Goal: Information Seeking & Learning: Learn about a topic

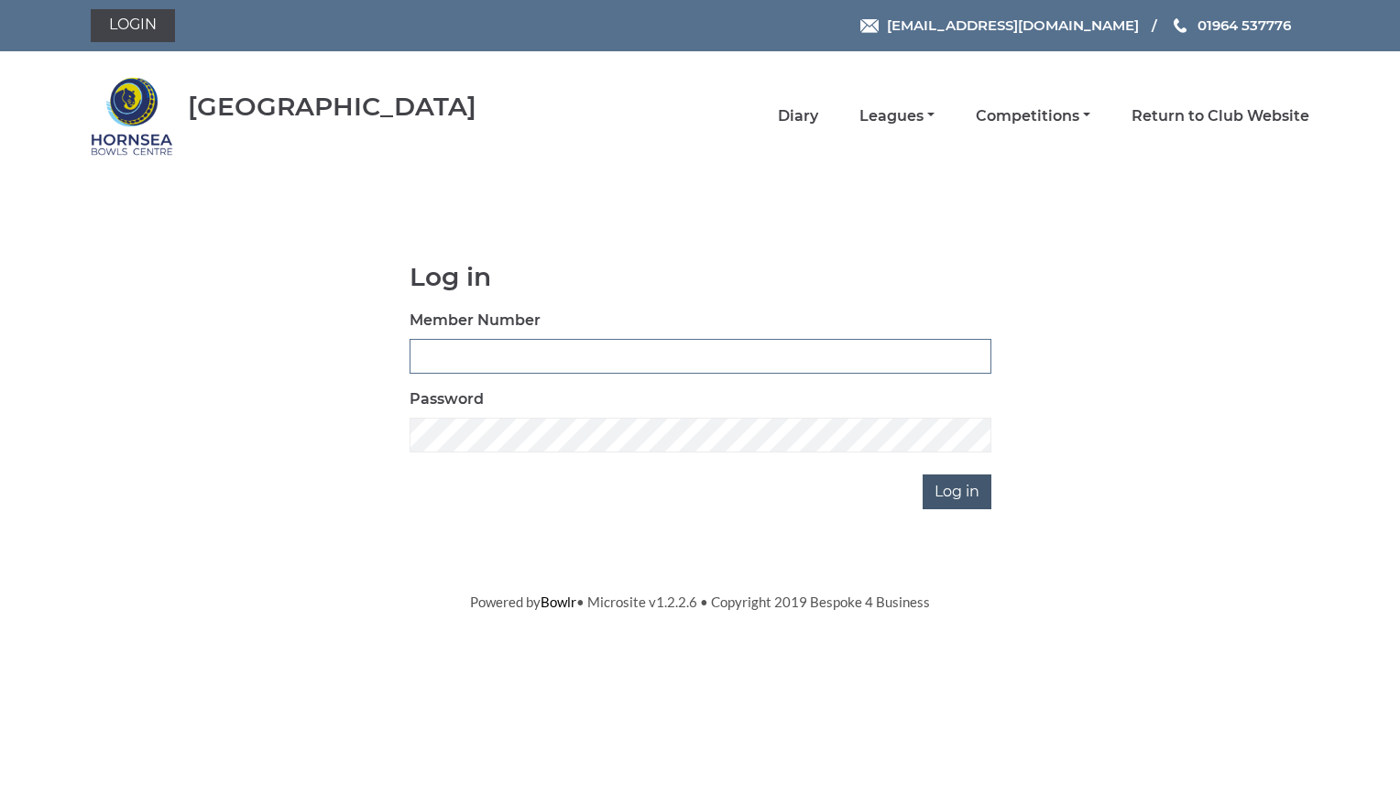
type input "0762"
click at [968, 485] on input "Log in" at bounding box center [957, 492] width 69 height 35
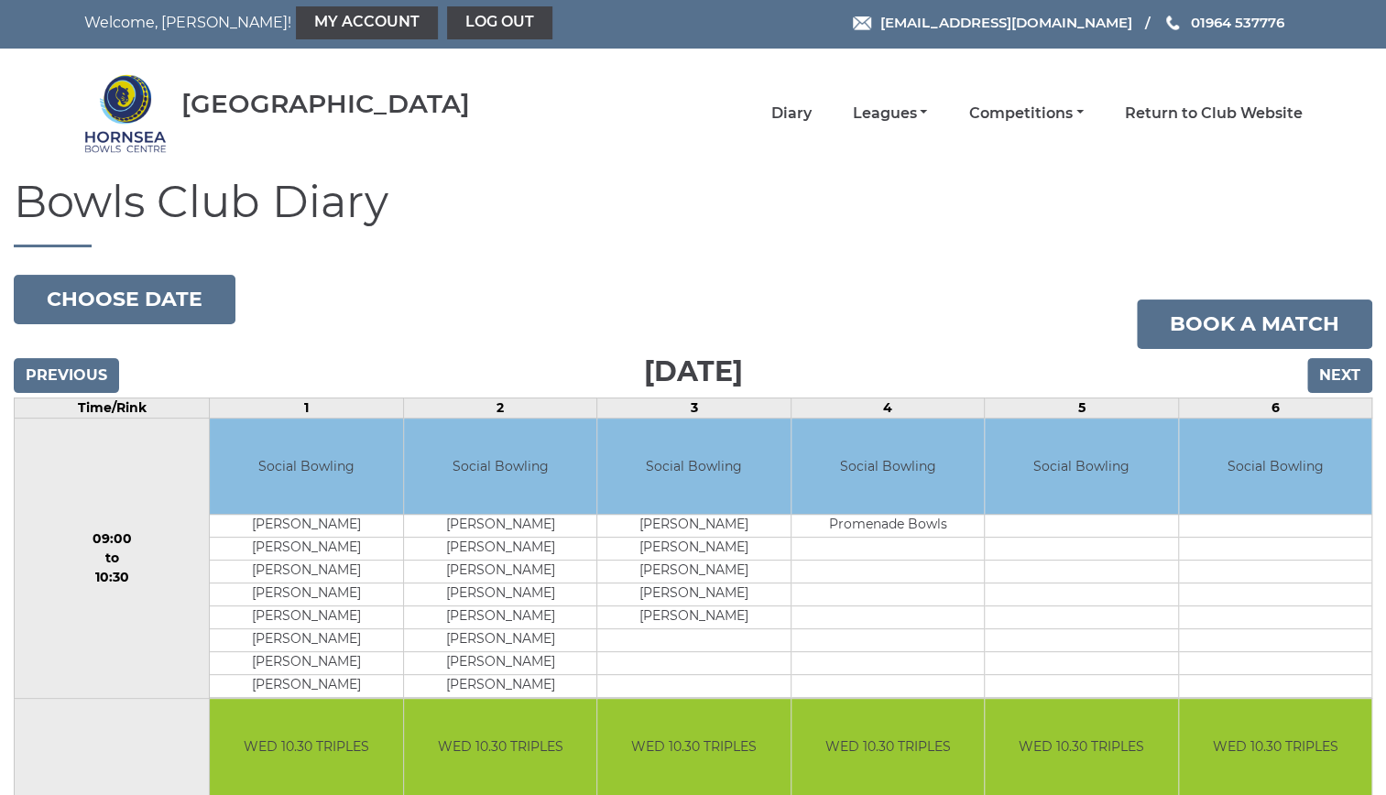
scroll to position [5, 0]
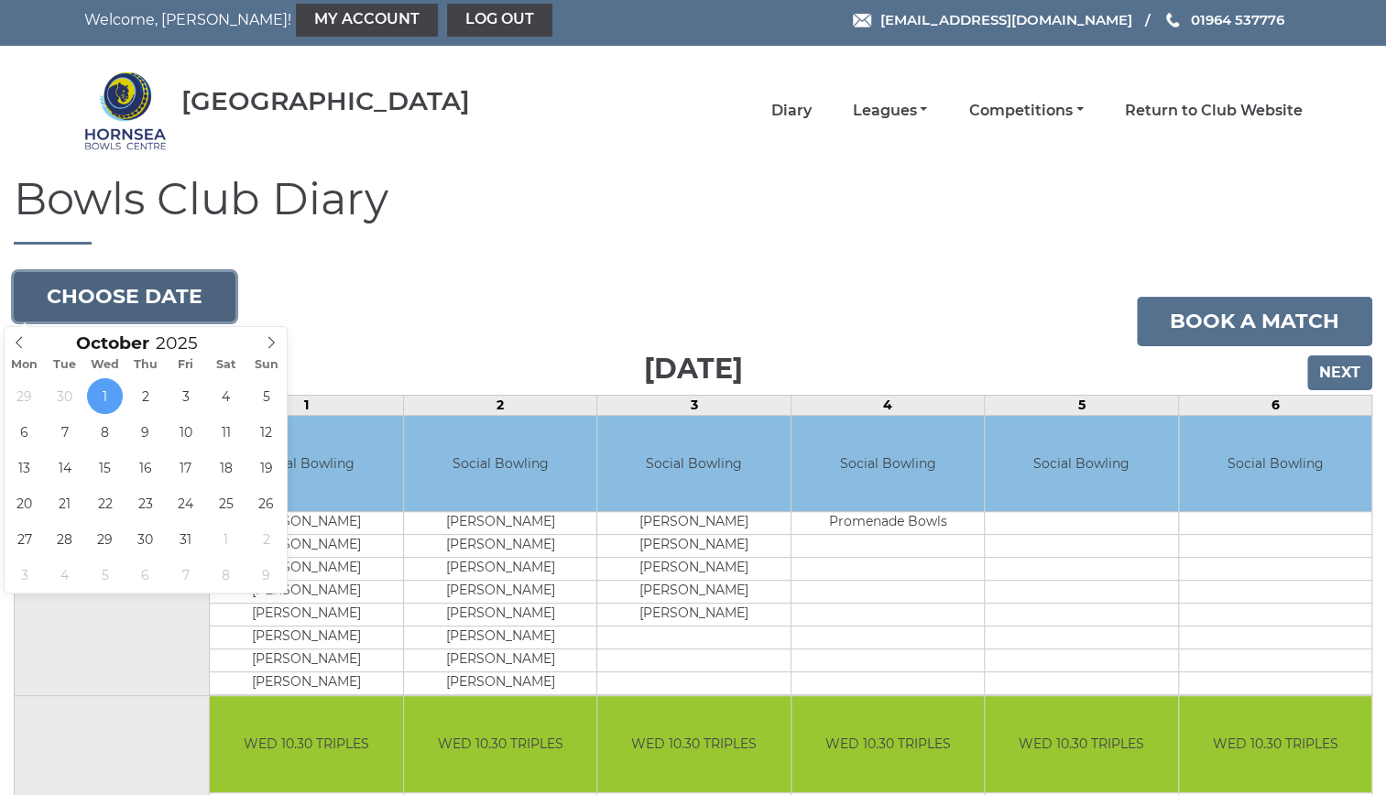
click at [205, 283] on button "Choose date" at bounding box center [125, 296] width 222 height 49
type input "2025-10-02"
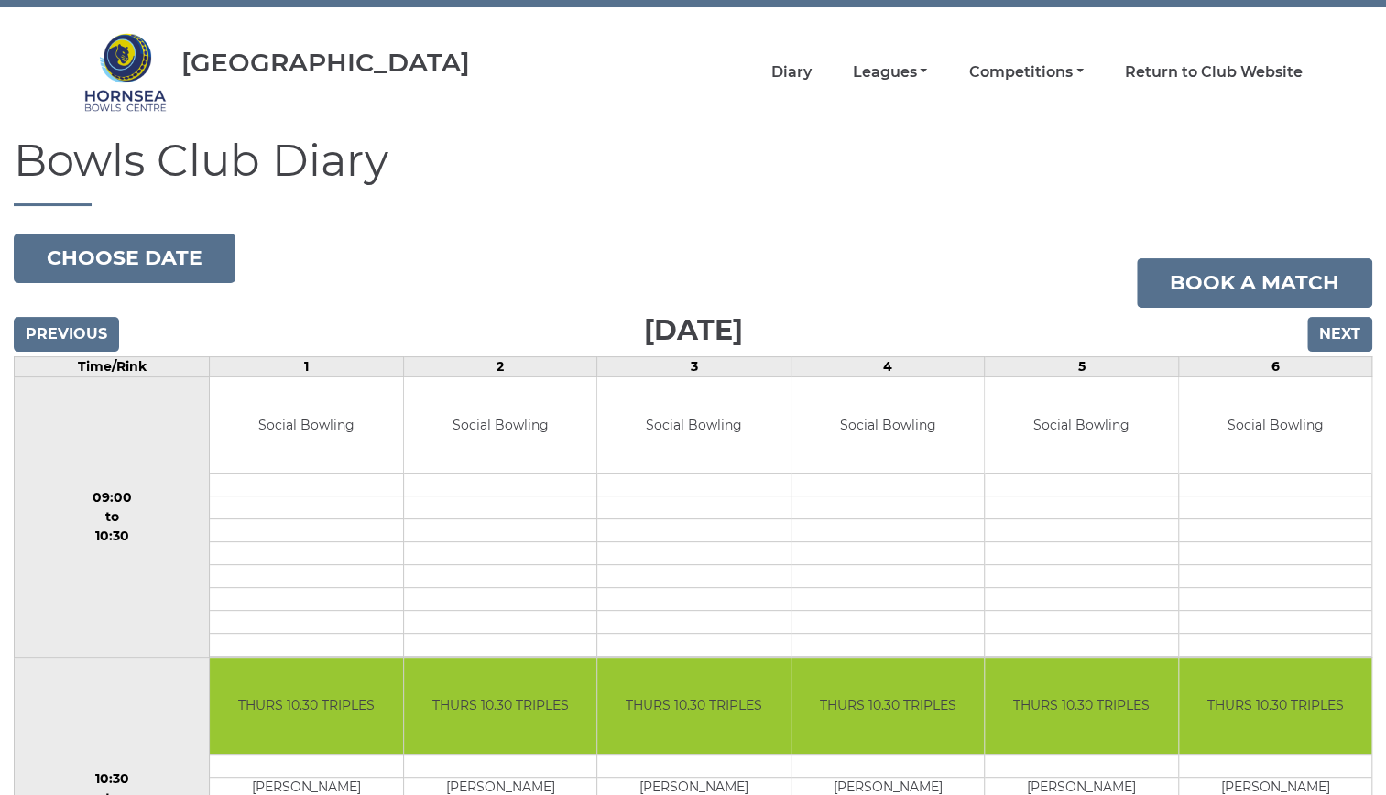
scroll to position [41, 0]
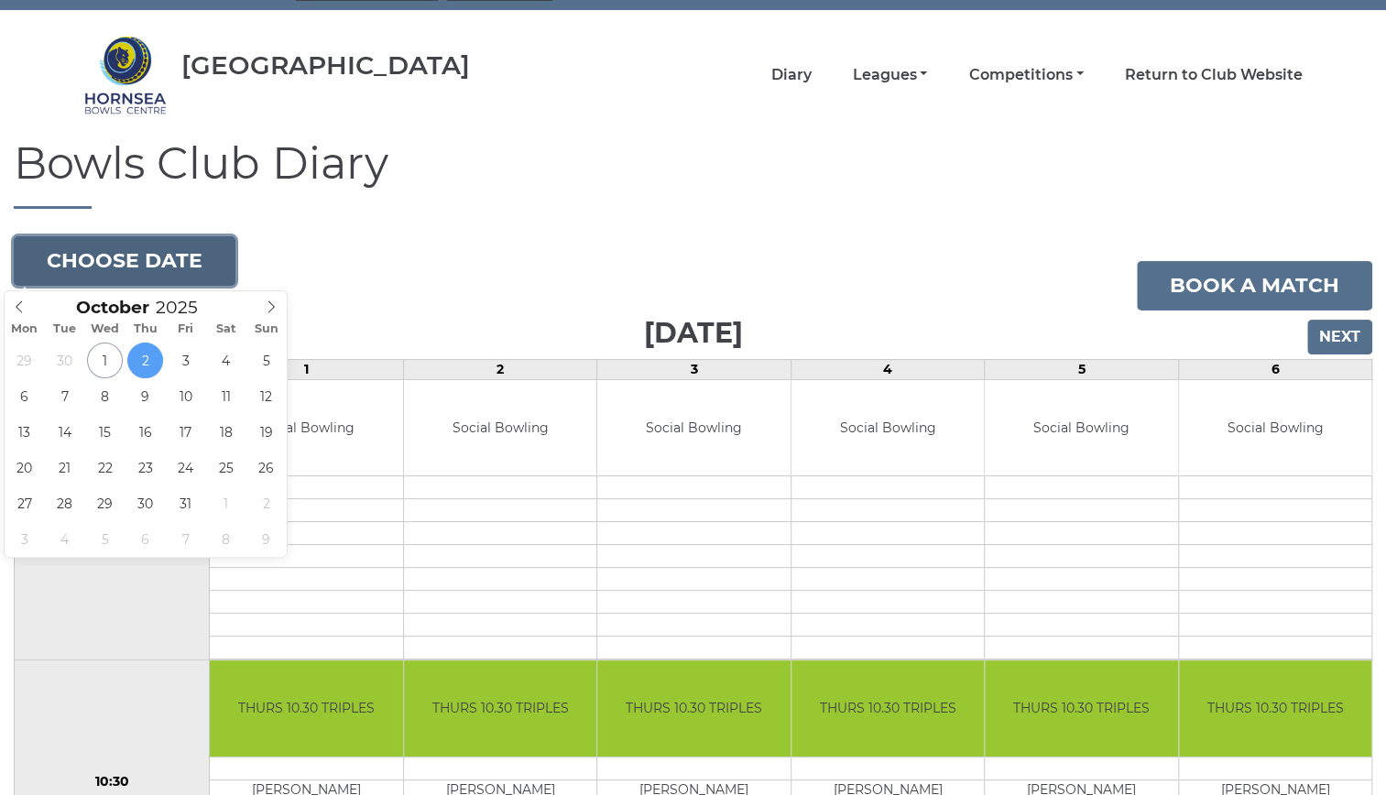
click at [163, 254] on button "Choose date" at bounding box center [125, 260] width 222 height 49
type input "2025-10-06"
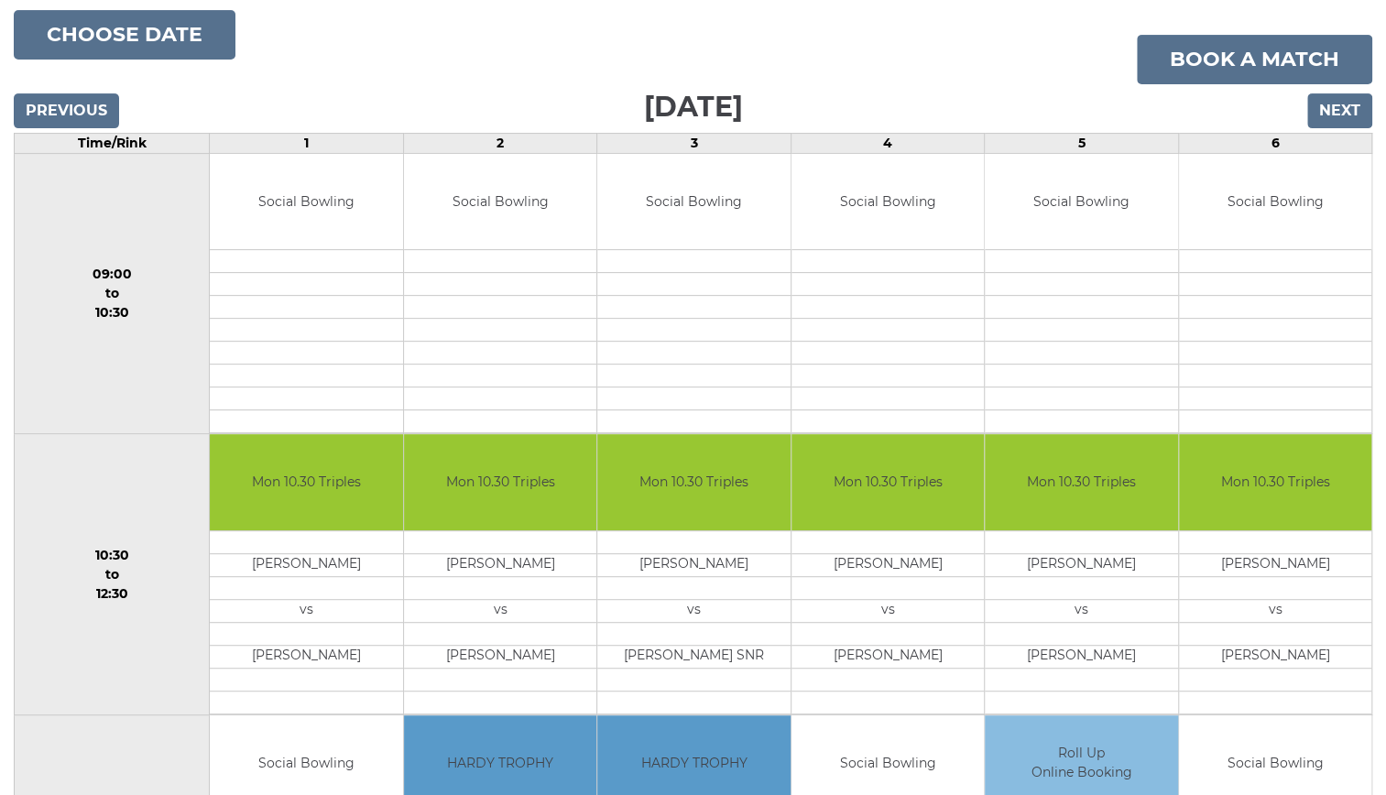
scroll to position [258, 0]
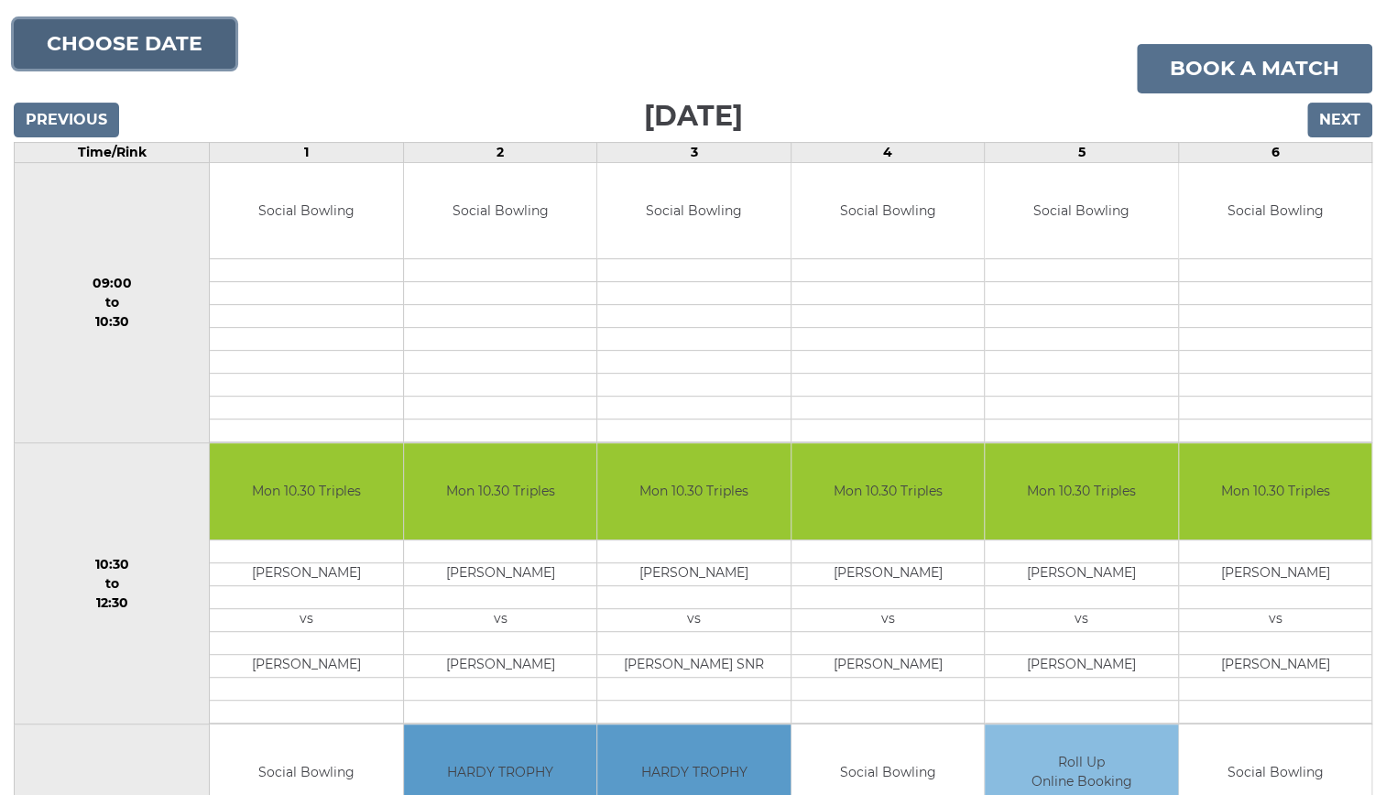
click at [99, 40] on button "Choose date" at bounding box center [125, 43] width 222 height 49
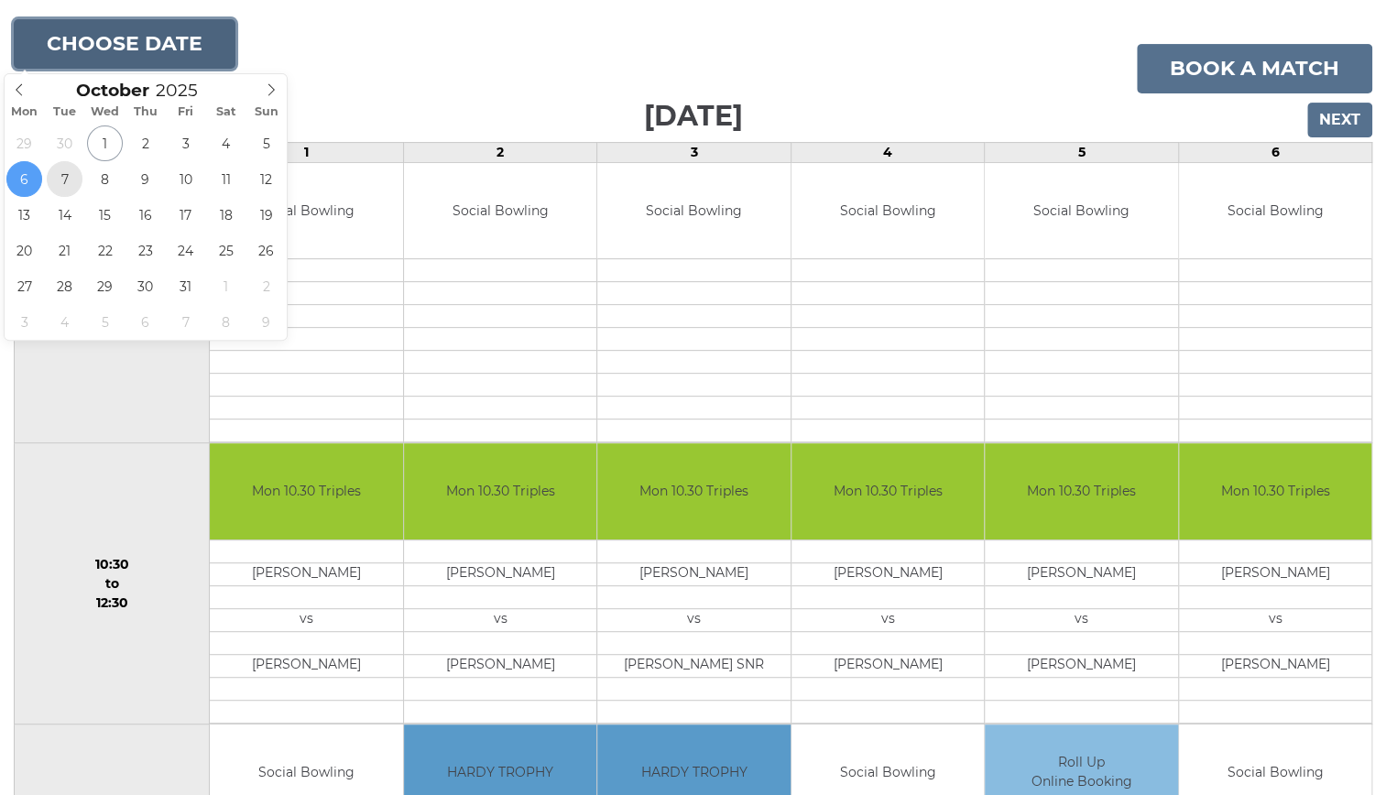
type input "2025-10-07"
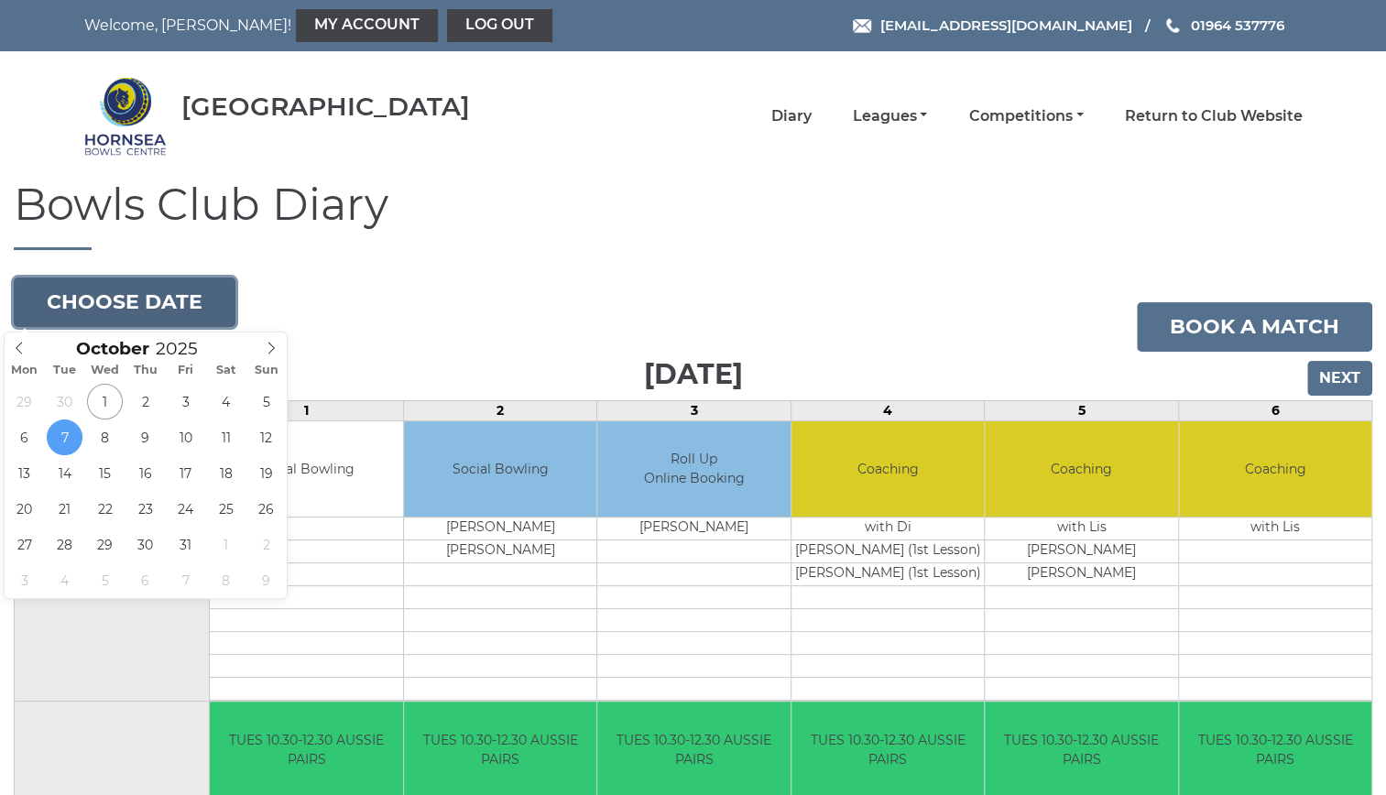
click at [143, 292] on button "Choose date" at bounding box center [125, 302] width 222 height 49
type input "[DATE]"
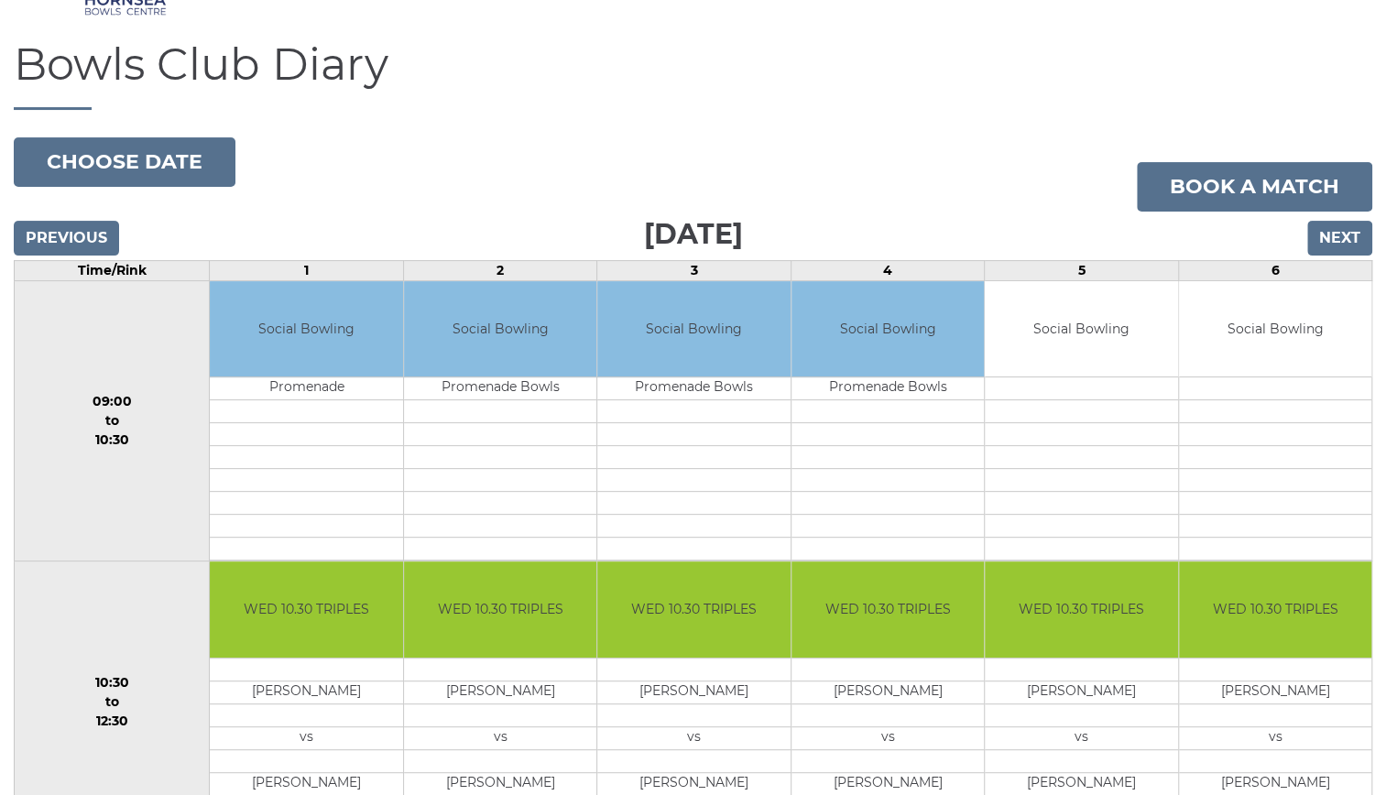
scroll to position [139, 0]
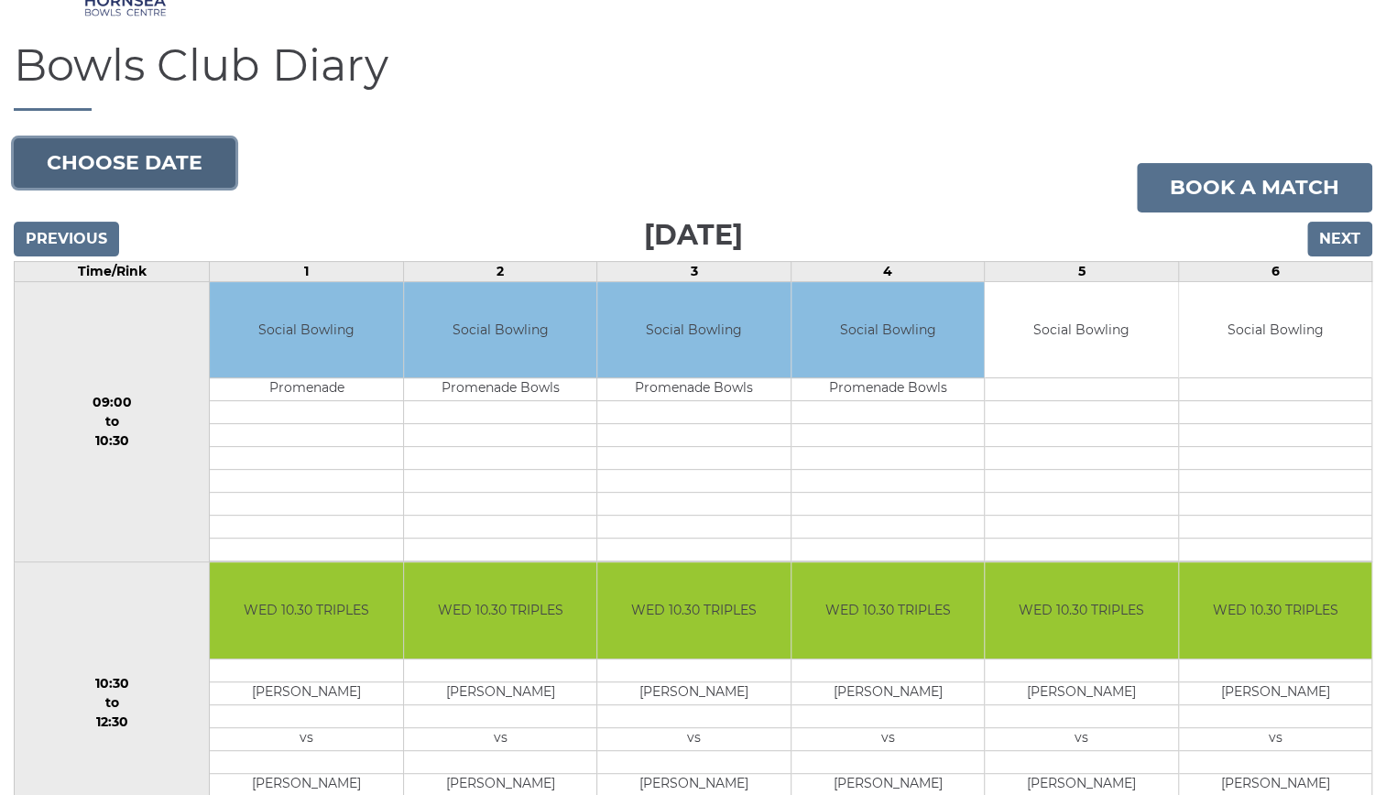
click at [128, 157] on button "Choose date" at bounding box center [125, 162] width 222 height 49
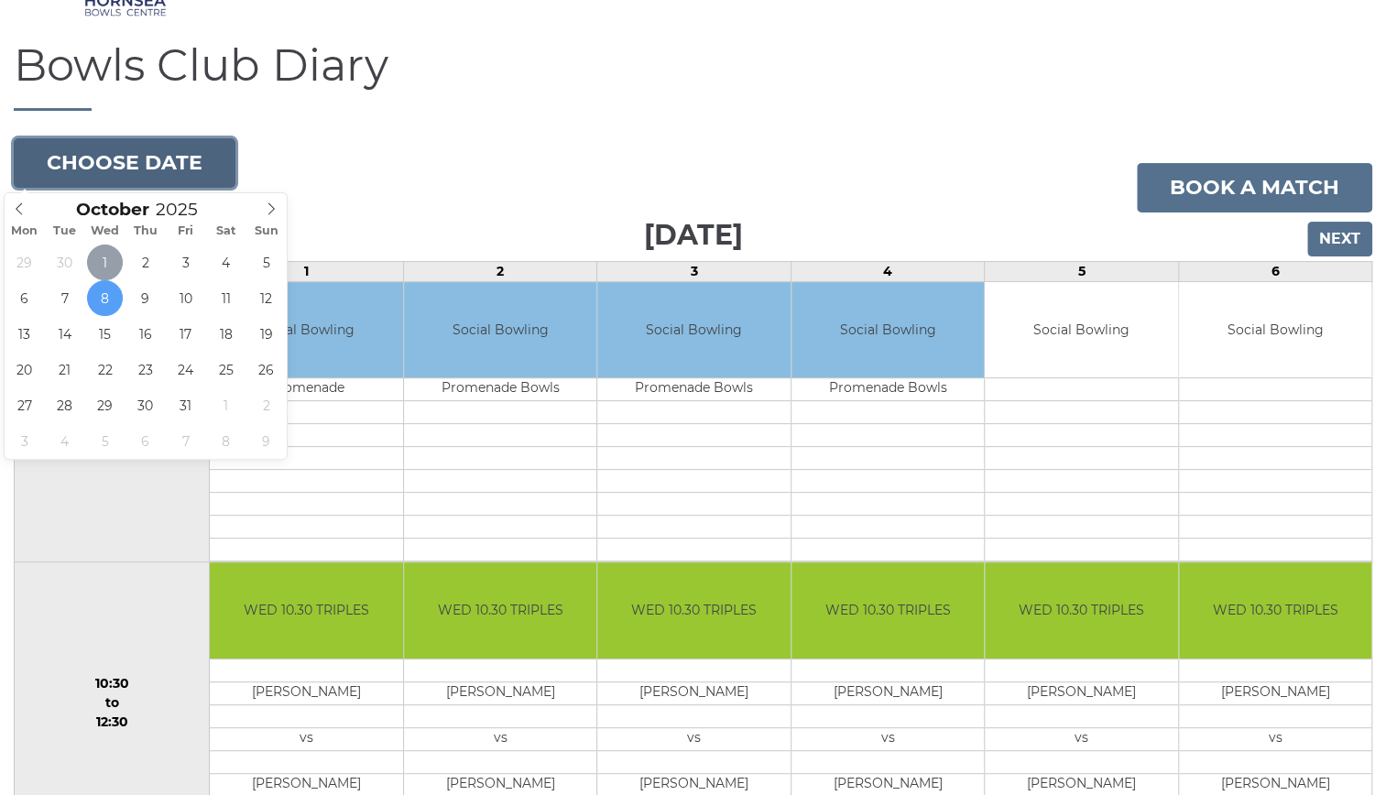
type input "2025-10-01"
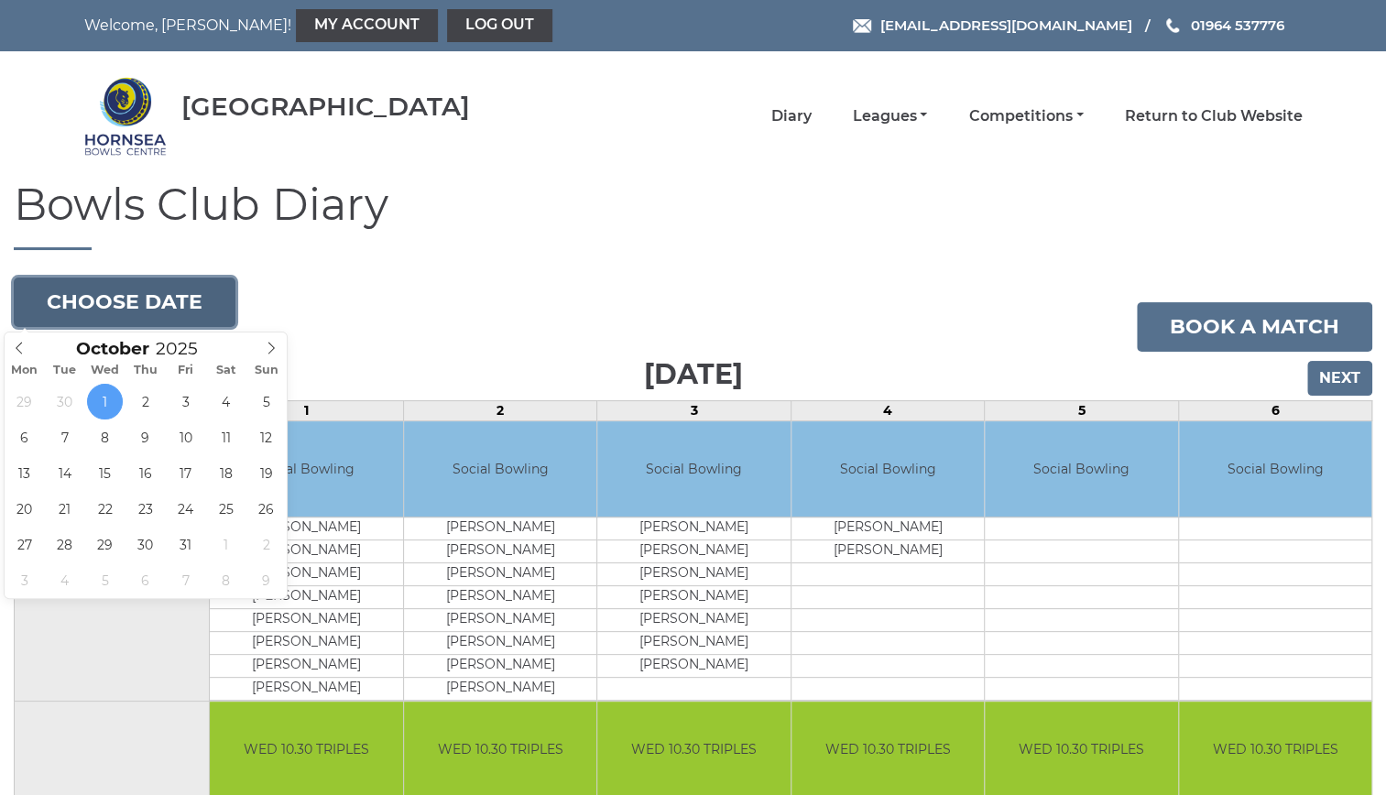
click at [156, 302] on button "Choose date" at bounding box center [125, 302] width 222 height 49
type input "2025-10-02"
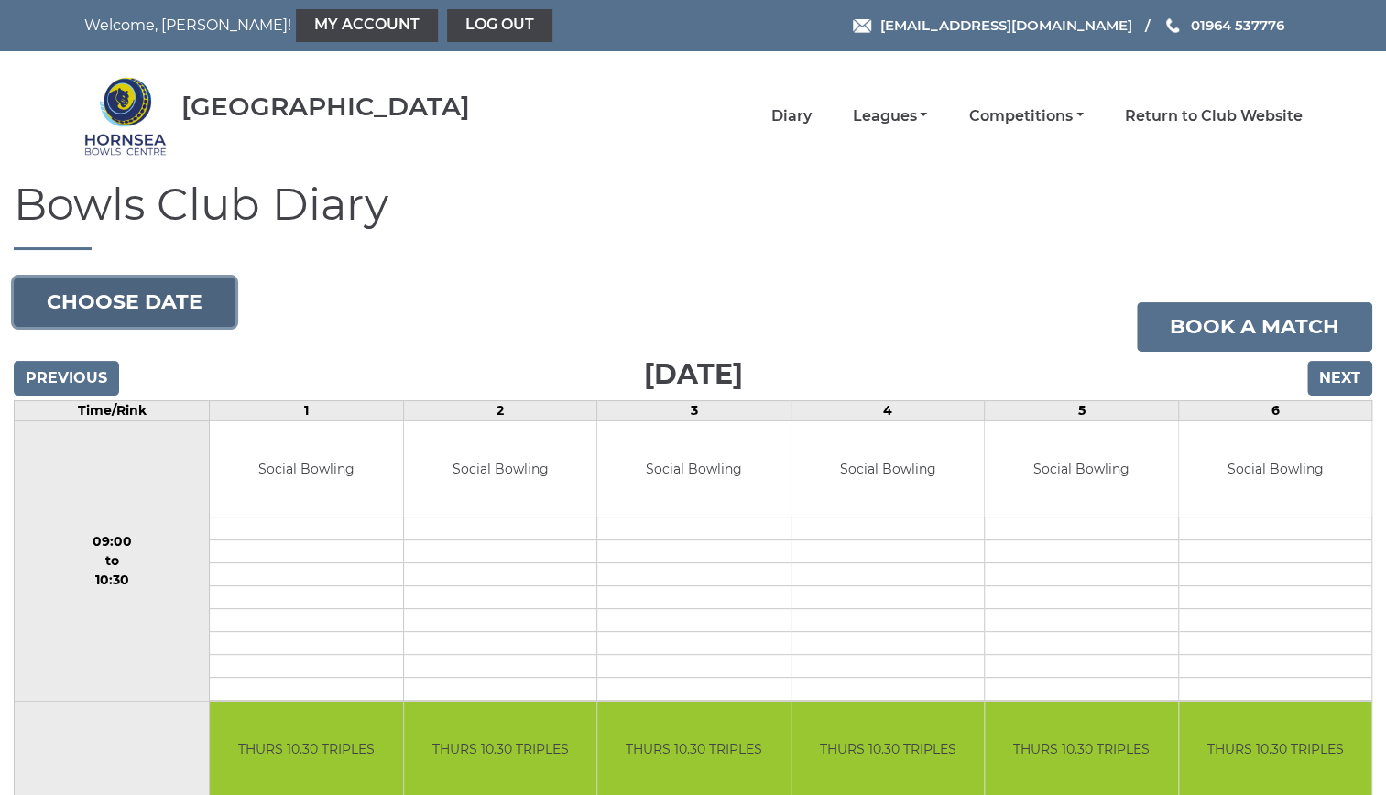
click at [185, 295] on button "Choose date" at bounding box center [125, 302] width 222 height 49
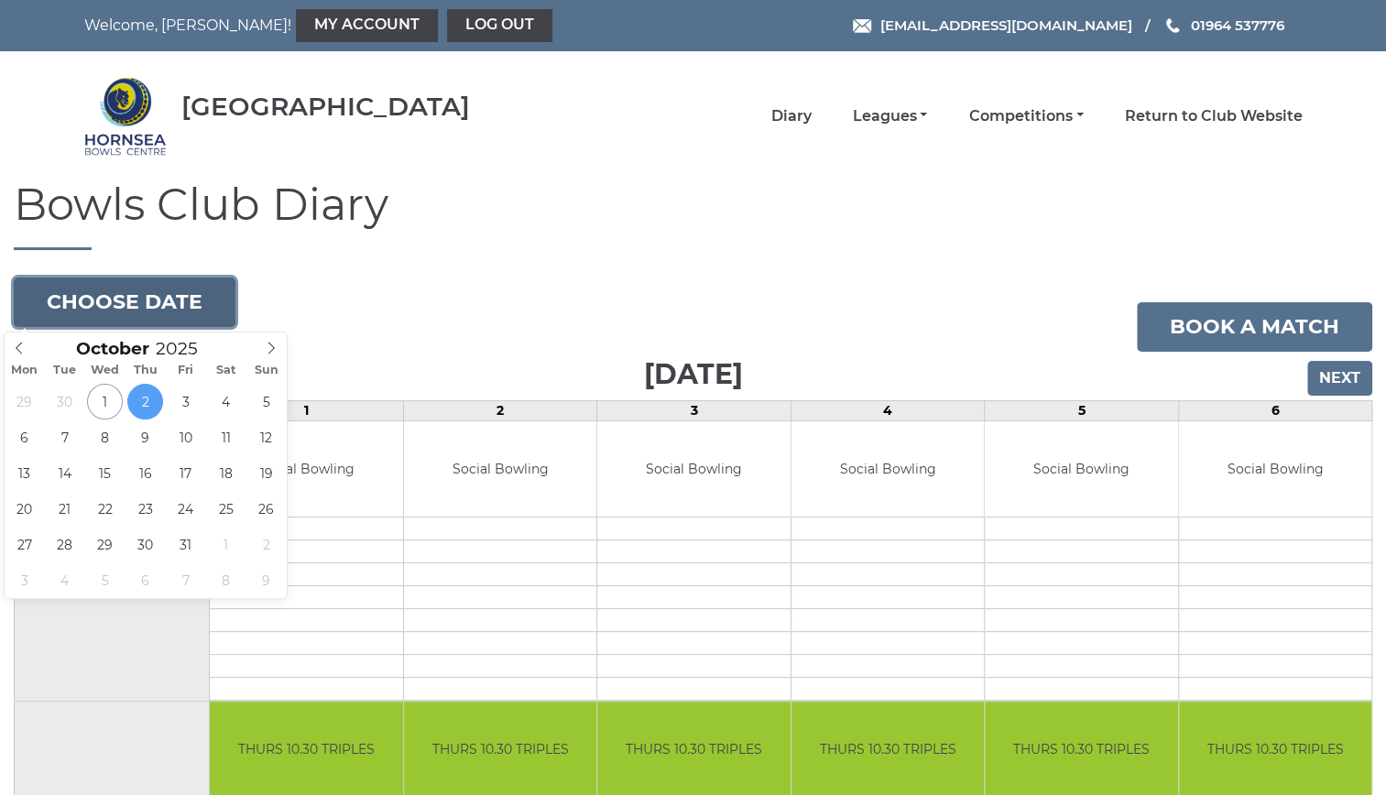
click at [187, 291] on button "Choose date" at bounding box center [125, 302] width 222 height 49
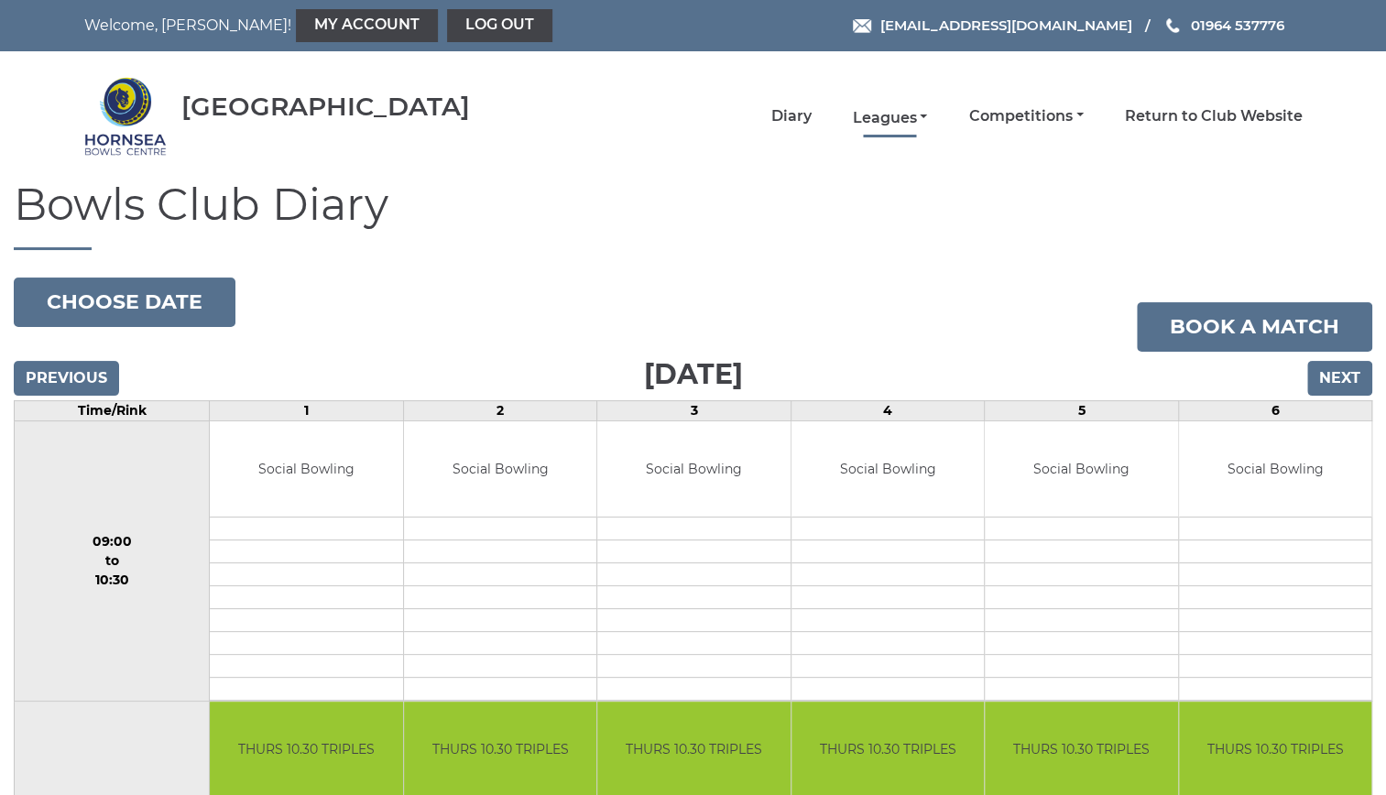
click at [898, 112] on link "Leagues" at bounding box center [889, 118] width 75 height 20
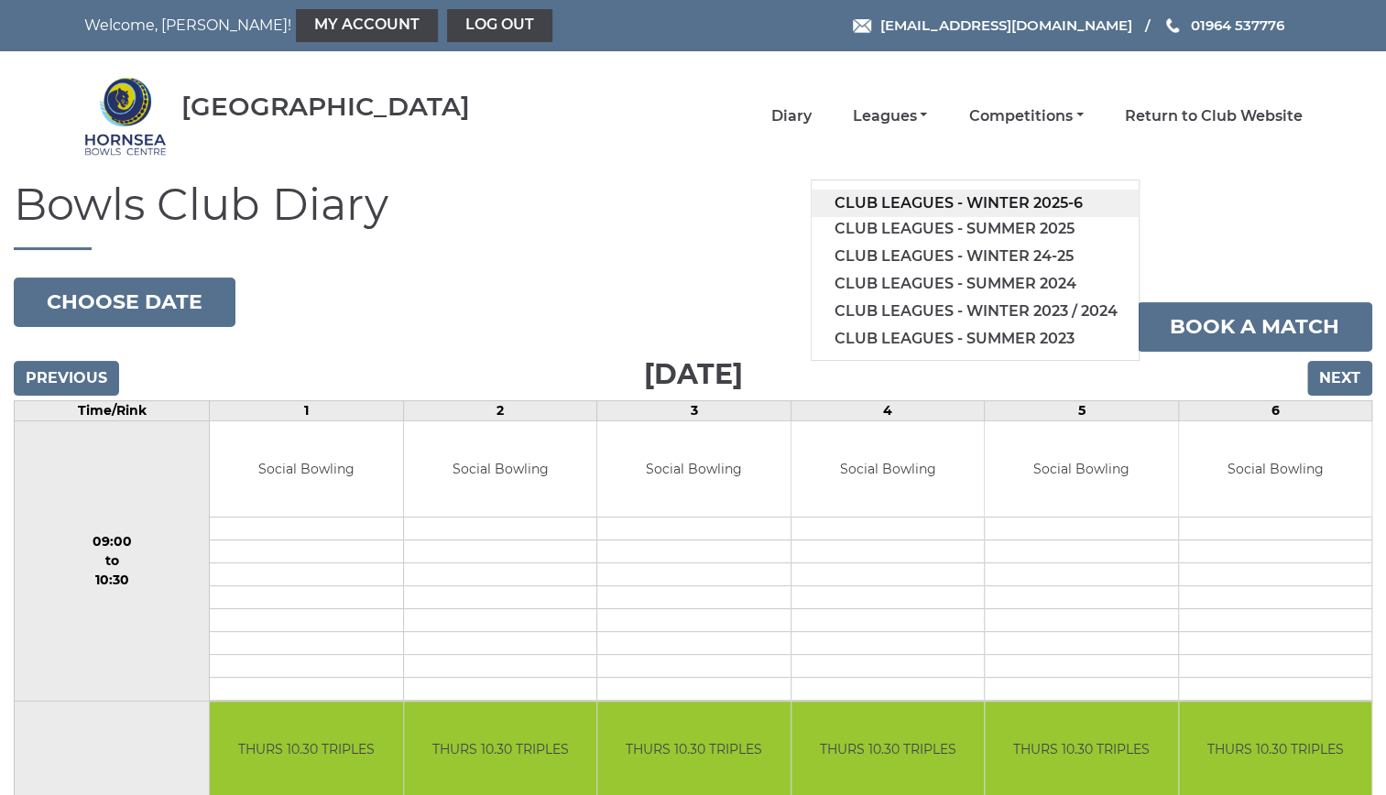
click at [910, 194] on link "Club leagues - Winter 2025-6" at bounding box center [975, 203] width 327 height 27
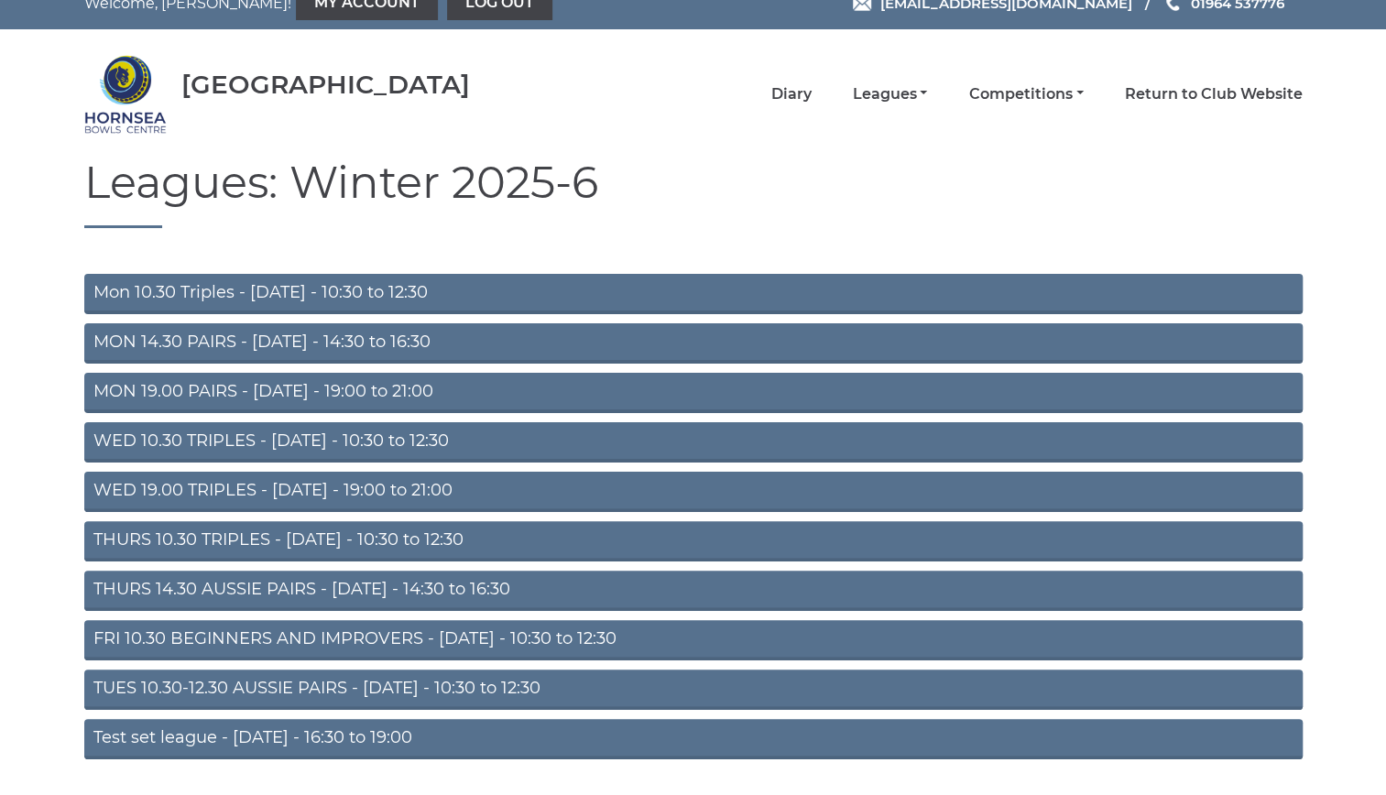
scroll to position [24, 0]
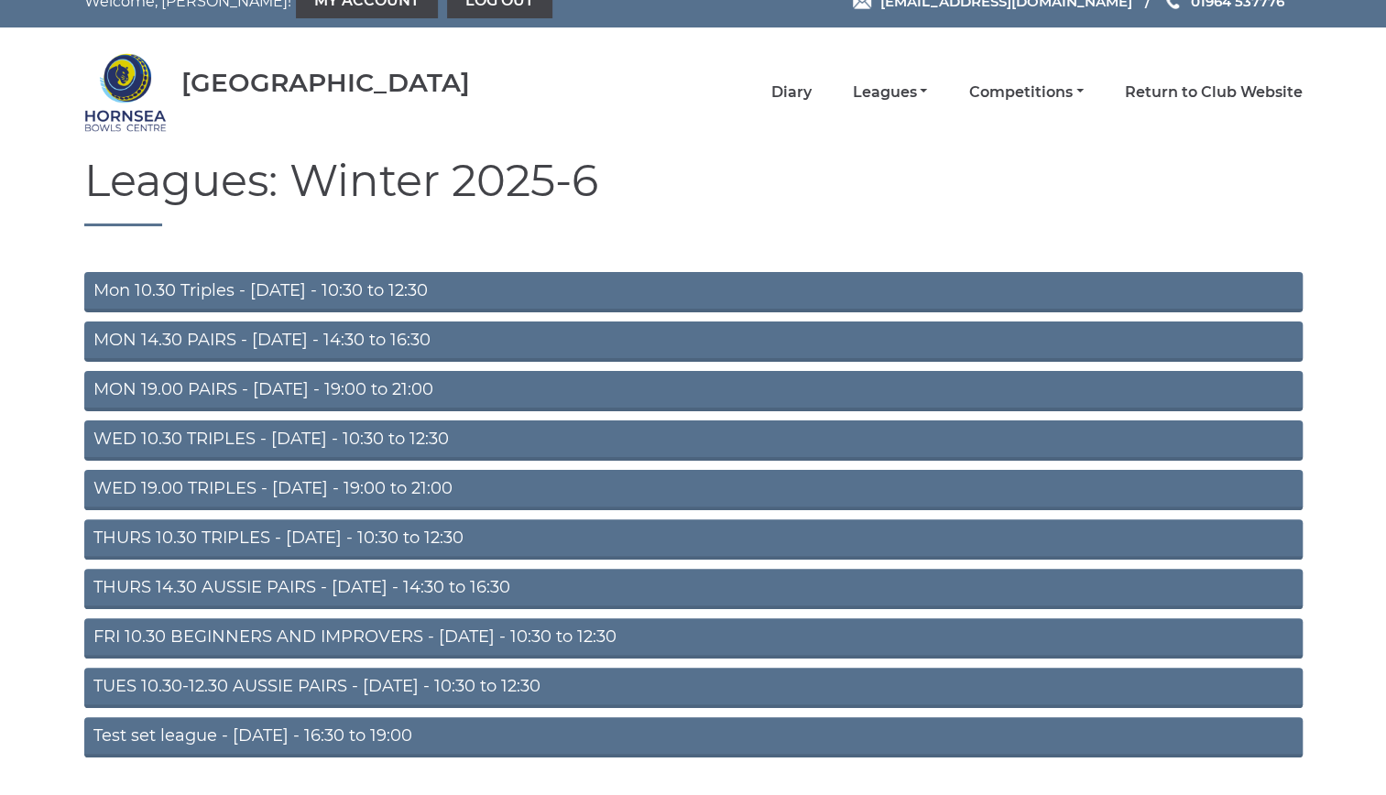
click at [375, 283] on link "Mon 10.30 Triples - Monday - 10:30 to 12:30" at bounding box center [693, 292] width 1219 height 40
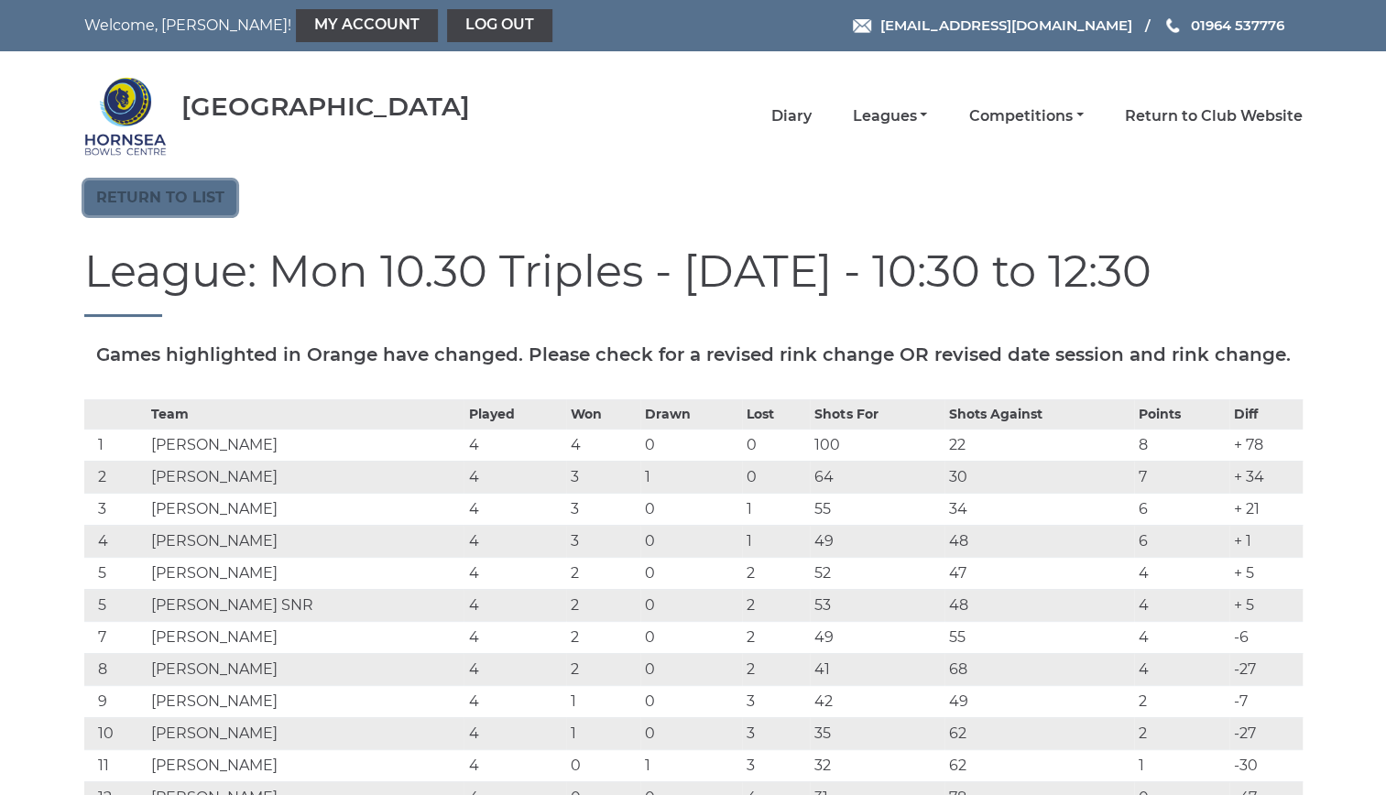
click at [183, 186] on link "Return to list" at bounding box center [160, 198] width 152 height 35
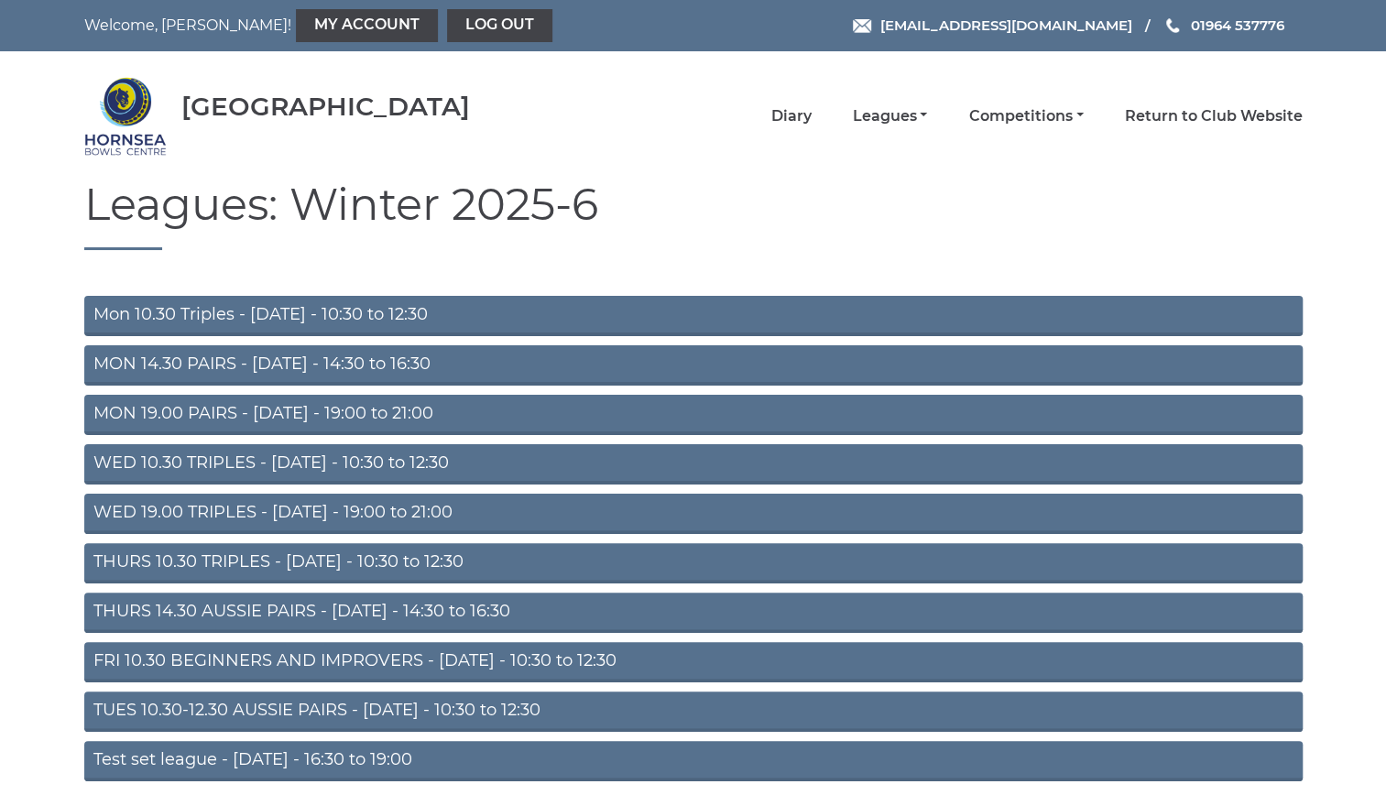
click at [359, 556] on link "THURS 10.30 TRIPLES - [DATE] - 10:30 to 12:30" at bounding box center [693, 563] width 1219 height 40
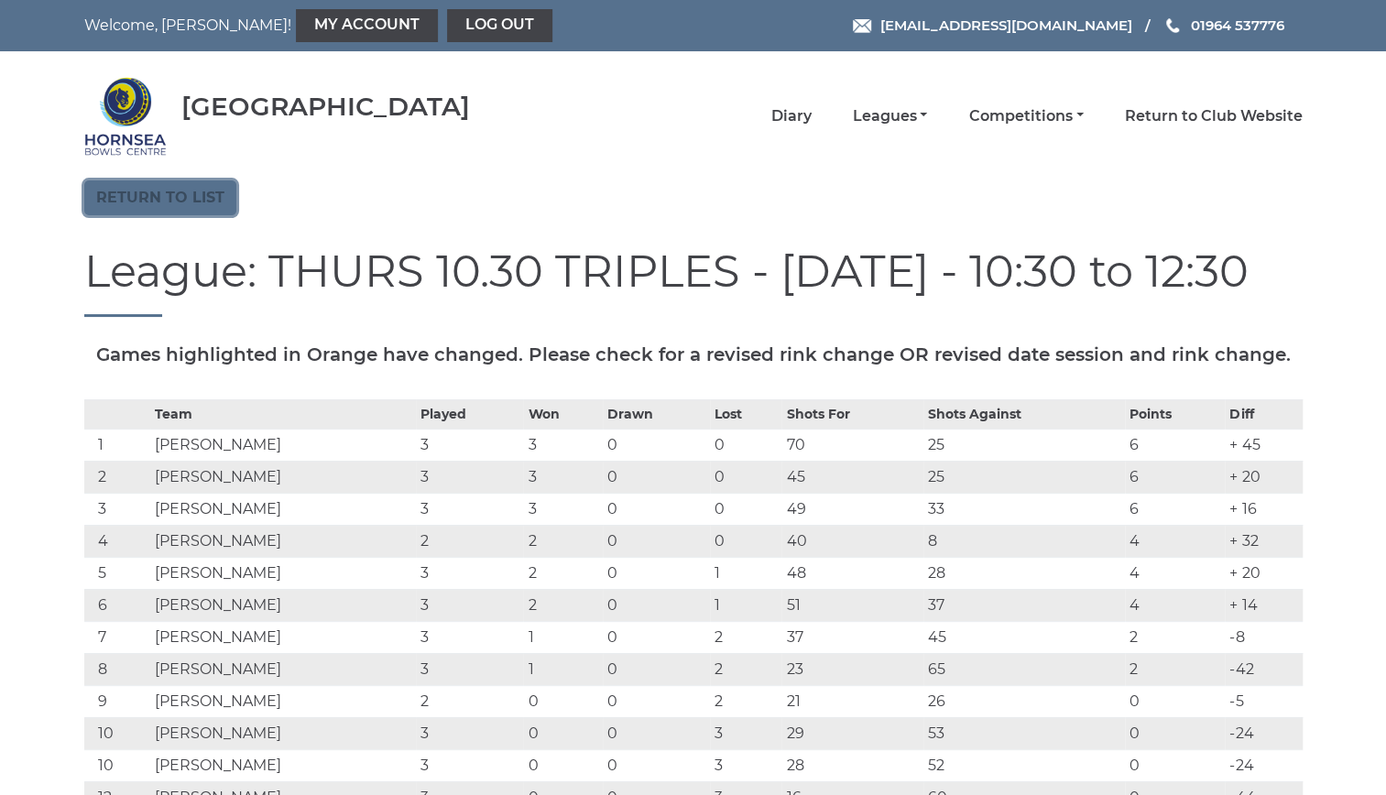
click at [200, 194] on link "Return to list" at bounding box center [160, 198] width 152 height 35
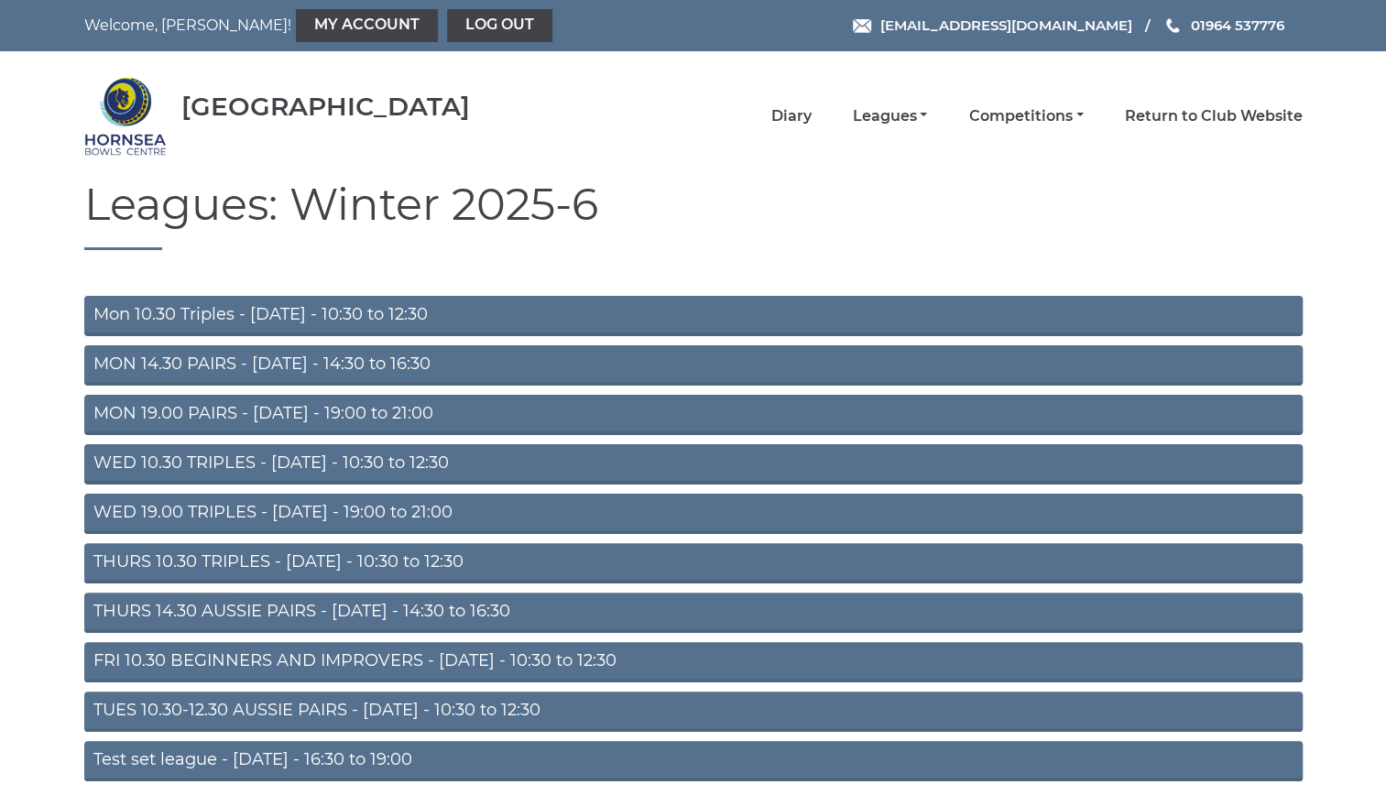
click at [381, 604] on link "THURS 14.30 AUSSIE PAIRS - Thursday - 14:30 to 16:30" at bounding box center [693, 613] width 1219 height 40
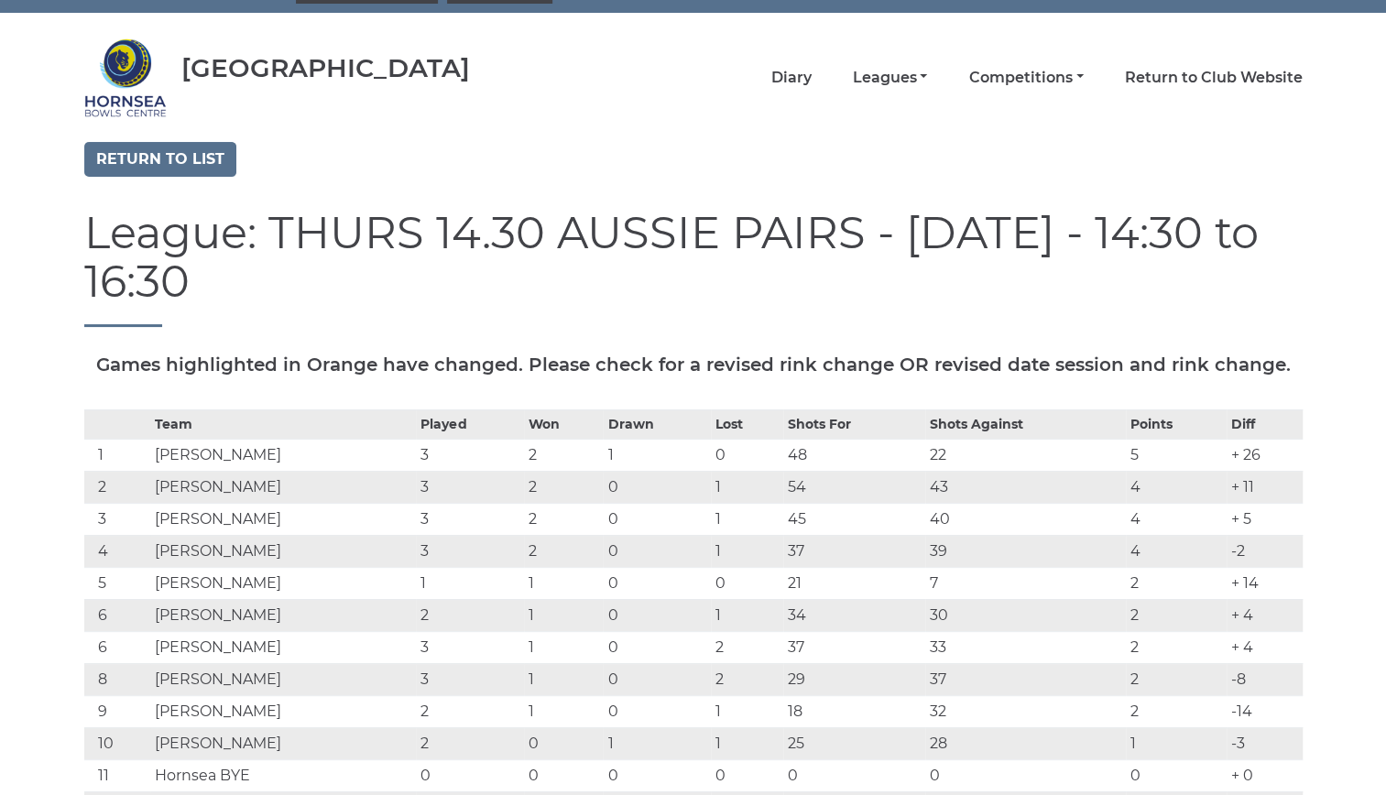
scroll to position [15, 0]
